Goal: Task Accomplishment & Management: Use online tool/utility

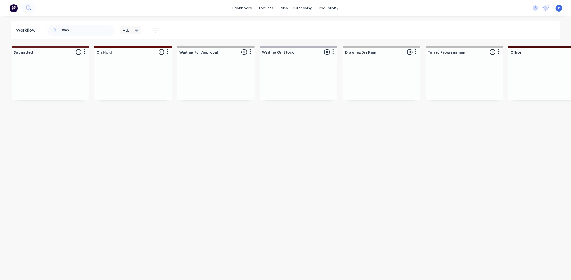
click at [31, 8] on icon at bounding box center [28, 7] width 5 height 5
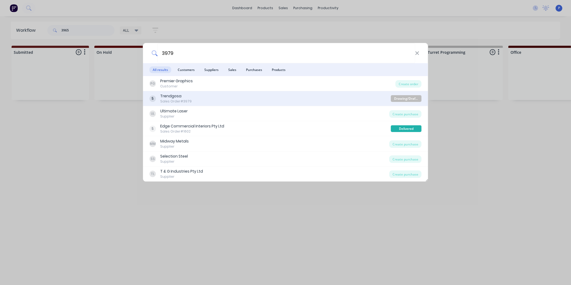
type input "3979"
click at [190, 95] on div "Trendgosa Sales Order #3979" at bounding box center [269, 98] width 241 height 10
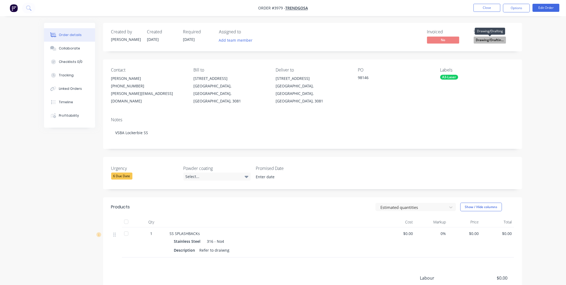
click at [483, 37] on span "Drawing/Draftin..." at bounding box center [490, 40] width 32 height 7
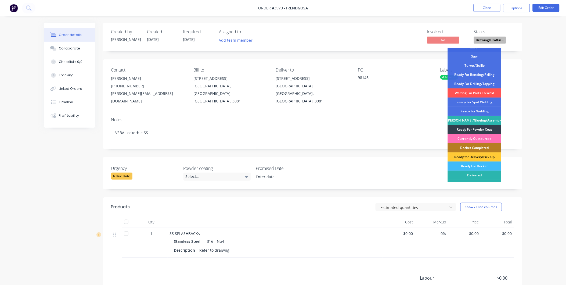
scroll to position [78, 0]
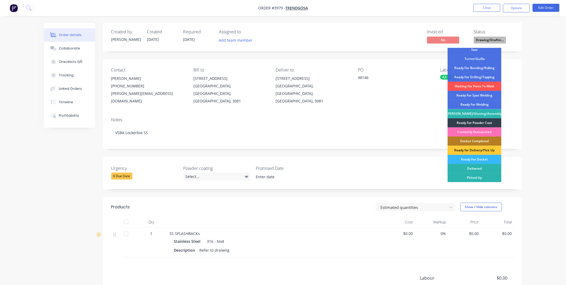
click at [475, 158] on div "Ready For Docket" at bounding box center [475, 159] width 54 height 9
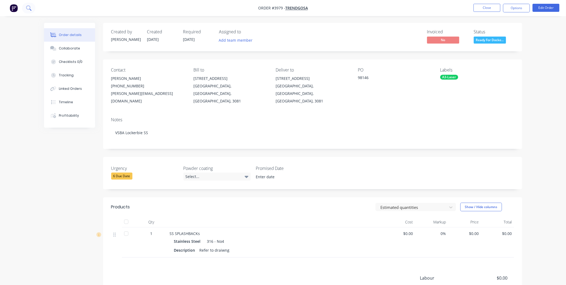
click at [29, 6] on icon at bounding box center [28, 7] width 4 height 4
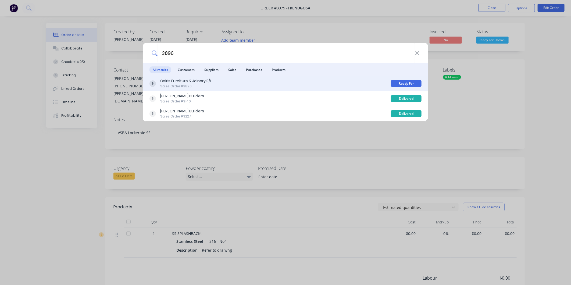
type input "3896"
click at [186, 81] on div "Osiris Furniture & Joinery P/L" at bounding box center [185, 81] width 51 height 6
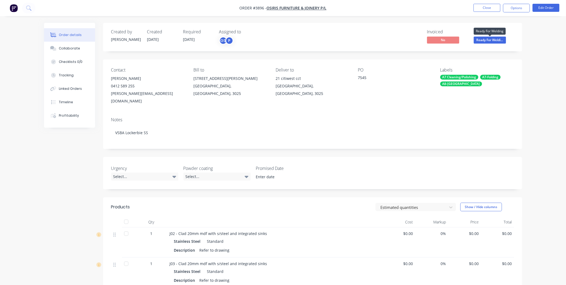
click at [494, 41] on span "Ready For Weldi..." at bounding box center [490, 40] width 32 height 7
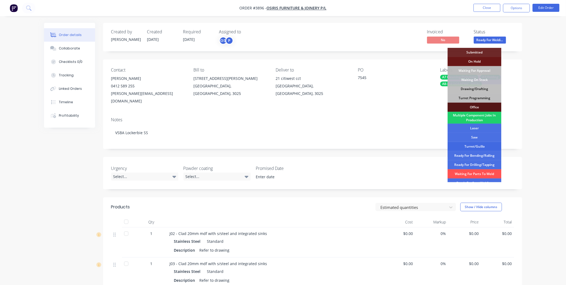
scroll to position [78, 0]
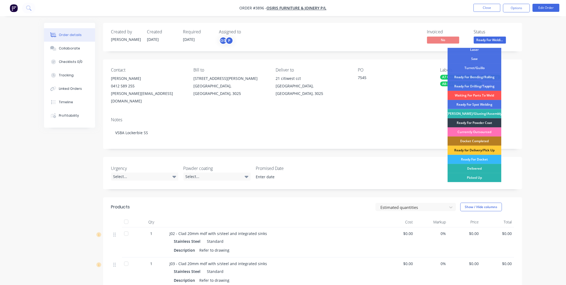
click at [477, 159] on div "Ready For Docket" at bounding box center [475, 159] width 54 height 9
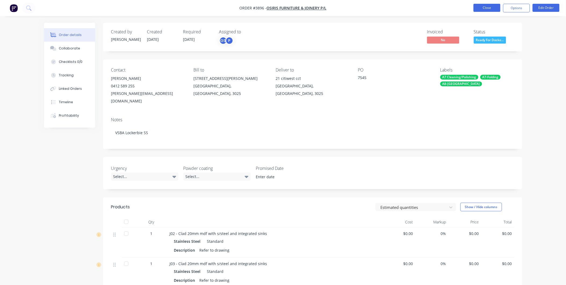
click at [485, 9] on button "Close" at bounding box center [487, 8] width 27 height 8
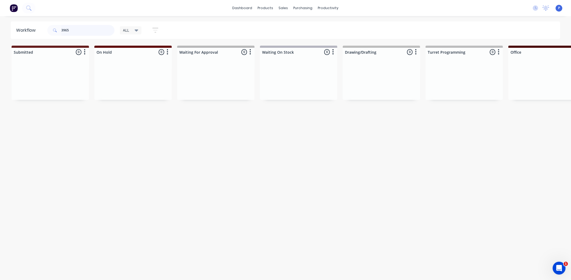
click at [72, 30] on input "3965" at bounding box center [87, 30] width 53 height 11
type input "3"
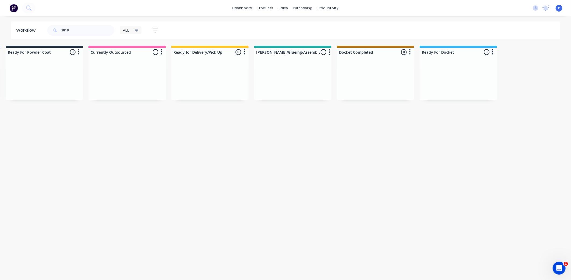
scroll to position [0, 1339]
drag, startPoint x: 168, startPoint y: 148, endPoint x: 199, endPoint y: 151, distance: 31.6
click at [91, 28] on input "3819" at bounding box center [87, 30] width 53 height 11
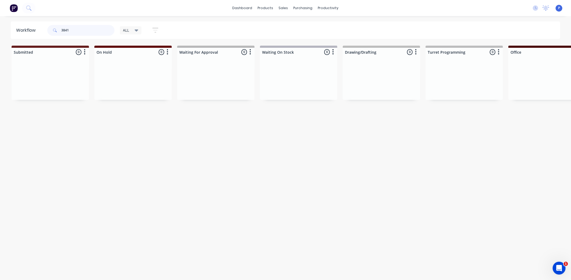
type input "3841"
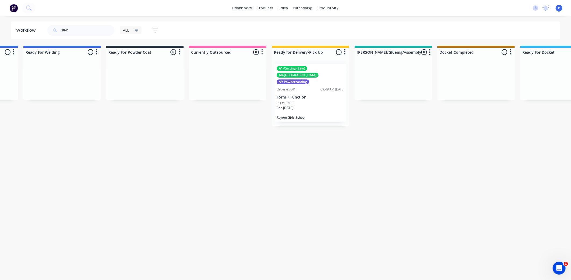
drag, startPoint x: 144, startPoint y: 132, endPoint x: 193, endPoint y: 139, distance: 49.4
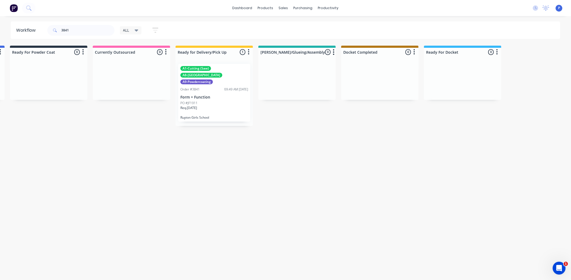
click at [205, 101] on div "PO #JF1911" at bounding box center [214, 103] width 68 height 5
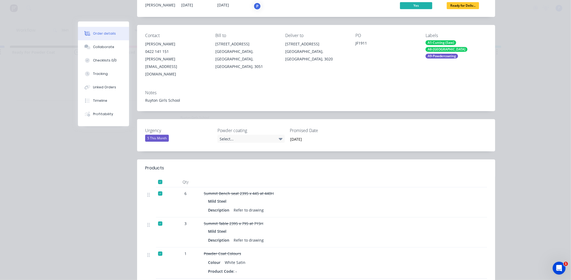
scroll to position [30, 0]
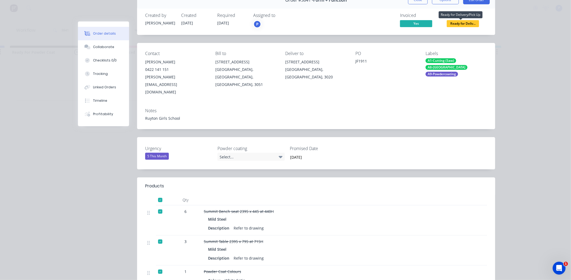
drag, startPoint x: 456, startPoint y: 21, endPoint x: 452, endPoint y: 25, distance: 5.1
click at [456, 22] on span "Ready for Deliv..." at bounding box center [463, 23] width 32 height 7
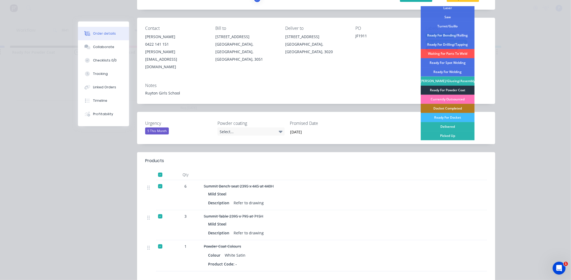
scroll to position [89, 0]
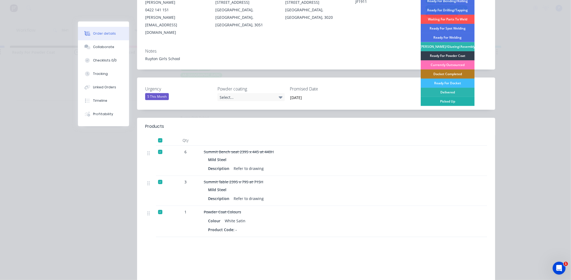
click at [456, 102] on div "Picked Up" at bounding box center [448, 101] width 54 height 9
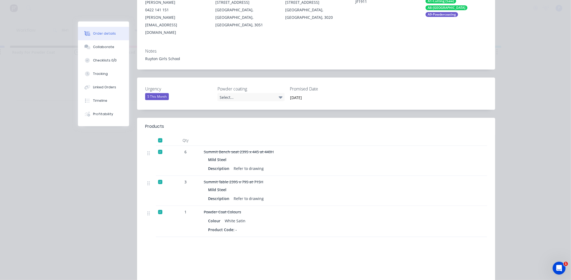
scroll to position [0, 0]
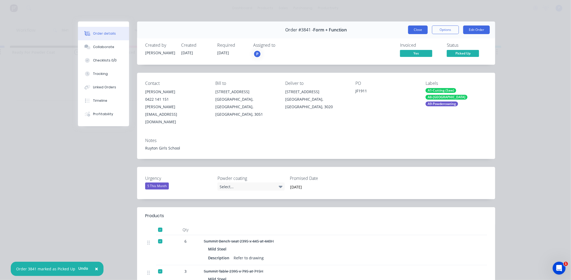
click at [416, 30] on button "Close" at bounding box center [418, 30] width 20 height 9
